Goal: Task Accomplishment & Management: Complete application form

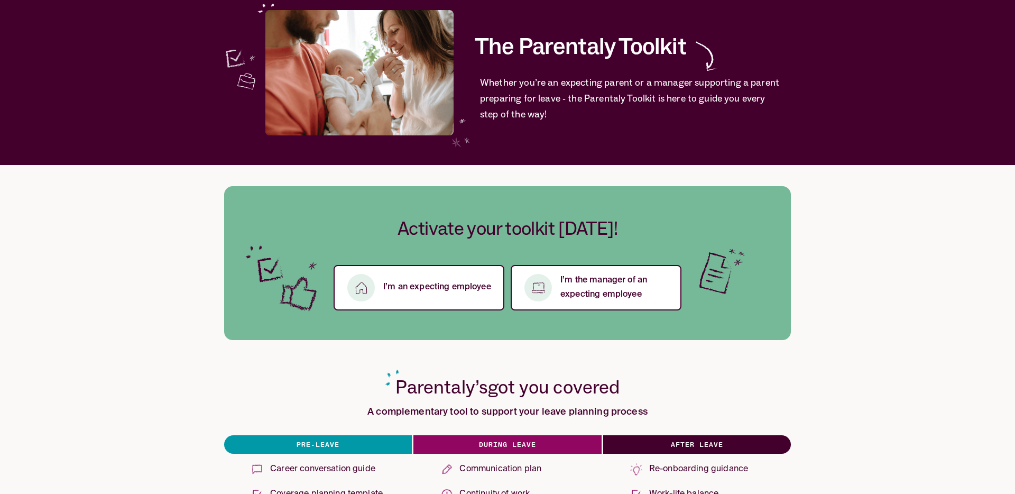
scroll to position [82, 0]
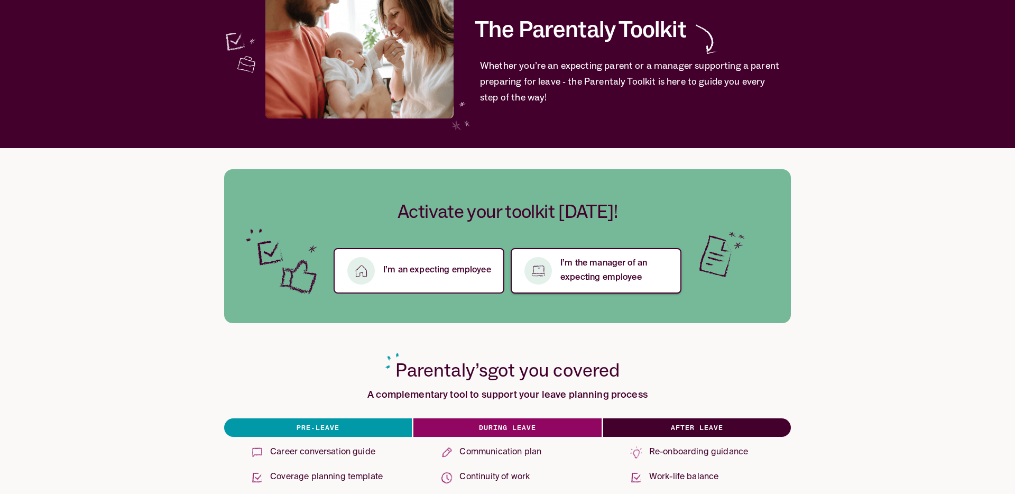
click at [589, 268] on p "I’m the manager of an expecting employee" at bounding box center [614, 270] width 108 height 29
